Goal: Information Seeking & Learning: Learn about a topic

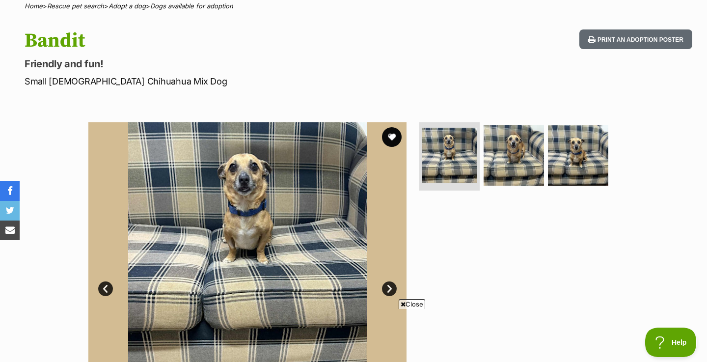
click at [388, 282] on link "Next" at bounding box center [389, 288] width 15 height 15
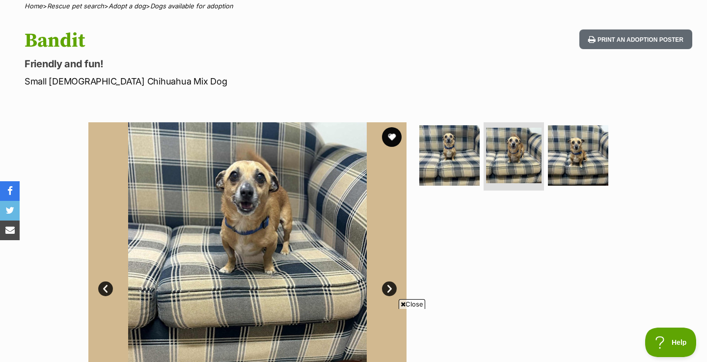
click at [388, 282] on link "Next" at bounding box center [389, 288] width 15 height 15
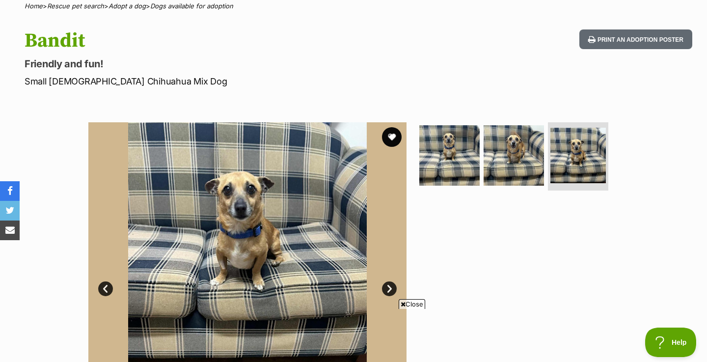
click at [388, 282] on link "Next" at bounding box center [389, 288] width 15 height 15
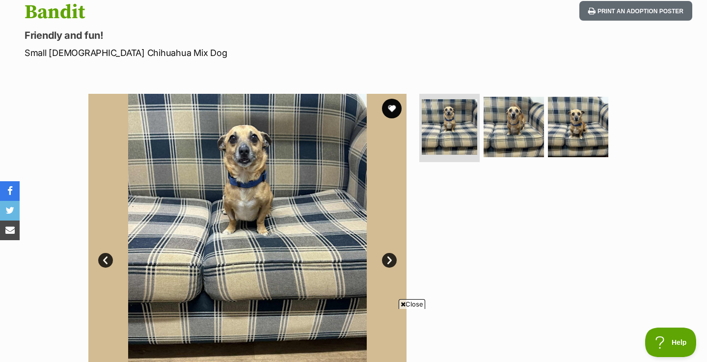
scroll to position [111, 0]
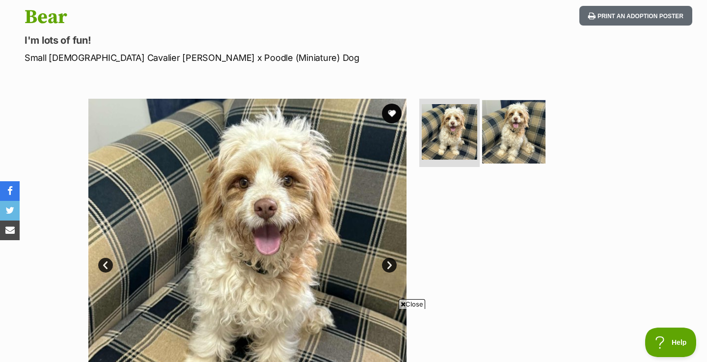
scroll to position [105, 0]
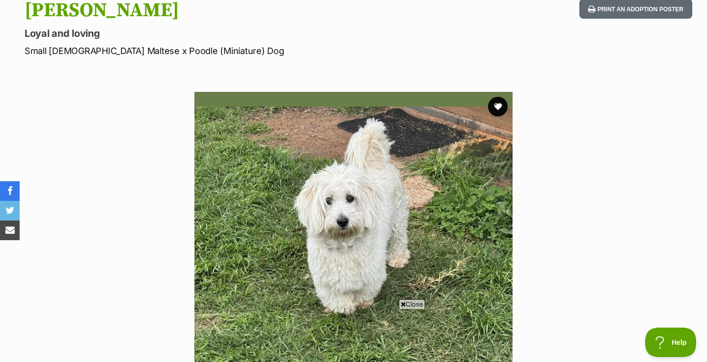
scroll to position [141, 0]
